Goal: Navigation & Orientation: Find specific page/section

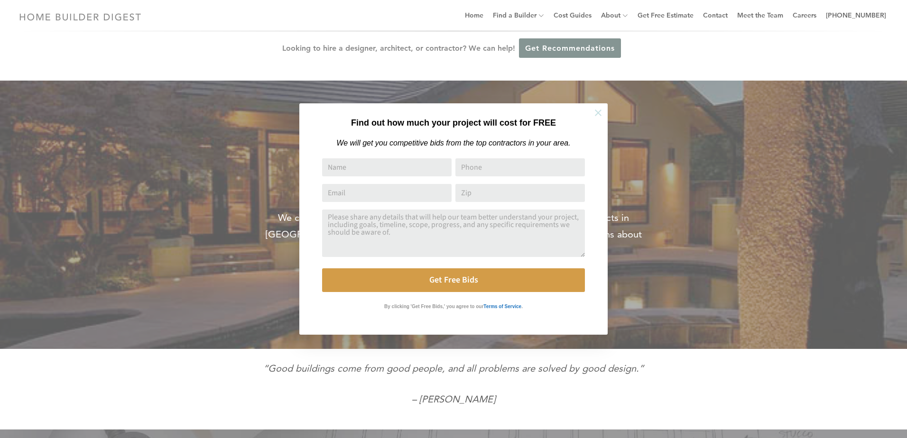
click at [598, 110] on icon at bounding box center [598, 113] width 10 height 10
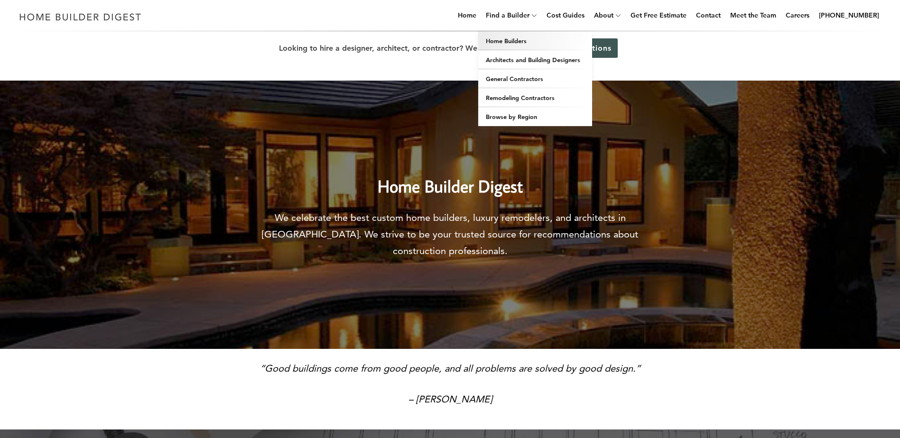
click at [537, 43] on link "Home Builders" at bounding box center [535, 40] width 114 height 19
click at [525, 57] on link "Architects and Building Designers" at bounding box center [535, 59] width 114 height 19
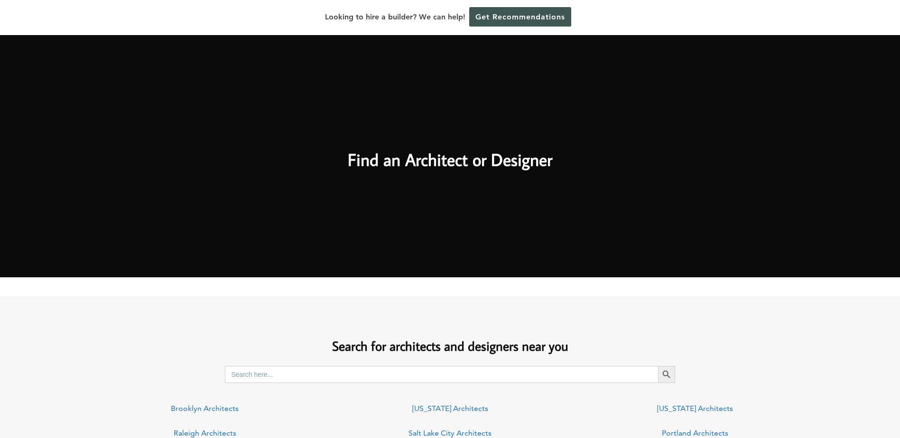
scroll to position [522, 0]
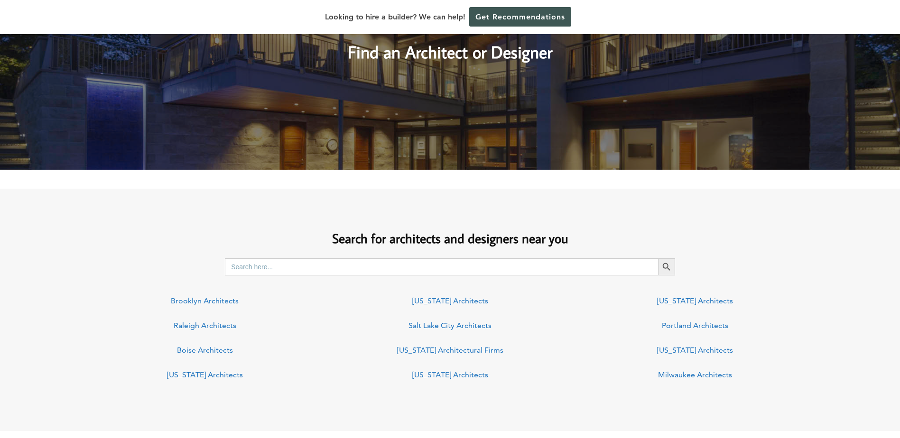
click at [719, 350] on link "New Jersey Architects" at bounding box center [695, 350] width 76 height 9
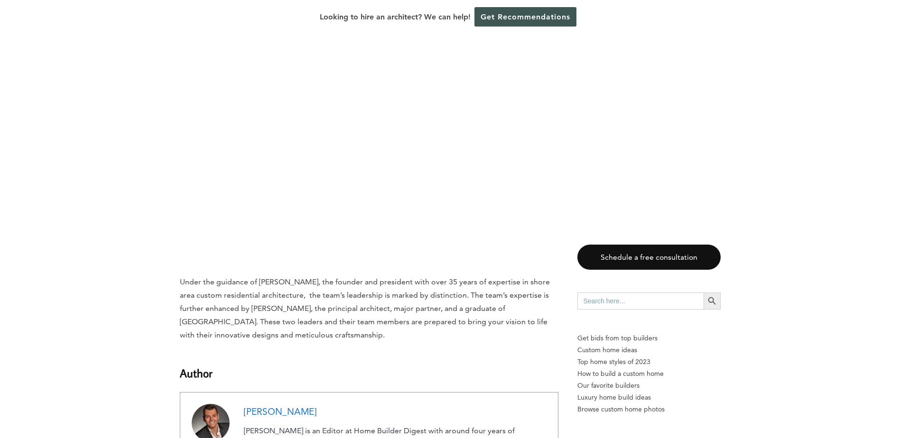
scroll to position [4695, 0]
